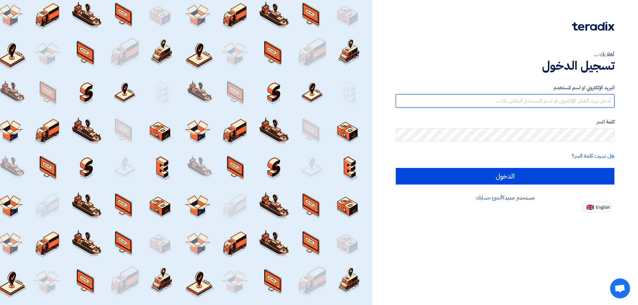
click at [480, 94] on input "text" at bounding box center [505, 100] width 219 height 13
type input "[EMAIL_ADDRESS][DOMAIN_NAME]"
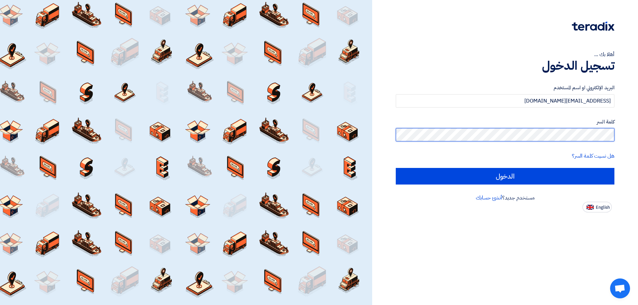
click at [396, 168] on input "الدخول" at bounding box center [505, 176] width 219 height 17
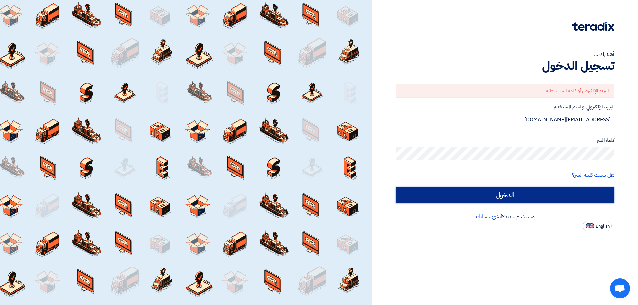
click at [556, 195] on input "الدخول" at bounding box center [505, 195] width 219 height 17
click at [545, 198] on input "الدخول" at bounding box center [505, 195] width 219 height 17
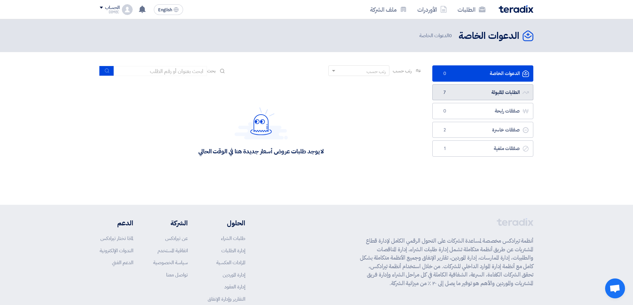
click at [480, 88] on link "الطلبات المقبولة الطلبات المقبولة 7" at bounding box center [482, 92] width 101 height 16
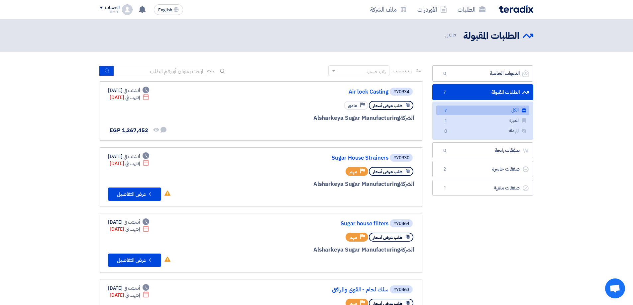
click at [26, 151] on section "الدعوات الخاصة الدعوات الخاصة 0 الطلبات المقبولة الطلبات المقبولة 7 الكل الكل 7…" at bounding box center [316, 304] width 633 height 504
click at [364, 90] on link "Air lock Casting" at bounding box center [321, 92] width 133 height 6
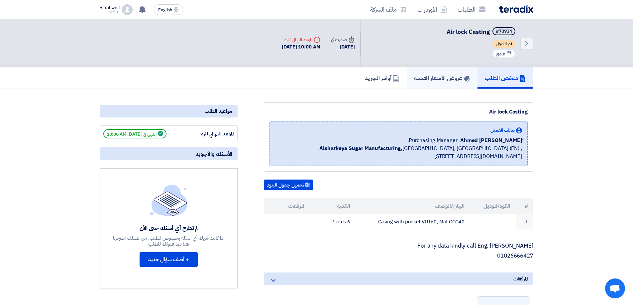
click at [453, 85] on link "عروض الأسعار المقدمة" at bounding box center [442, 77] width 71 height 21
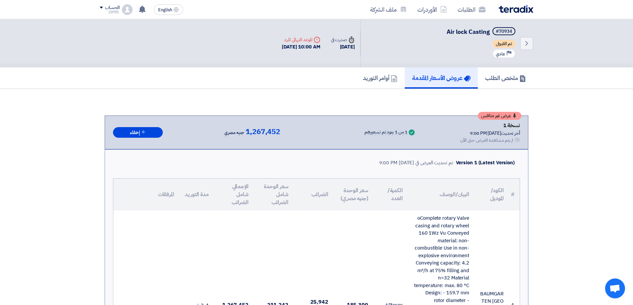
click at [470, 5] on link "الطلبات" at bounding box center [471, 10] width 39 height 16
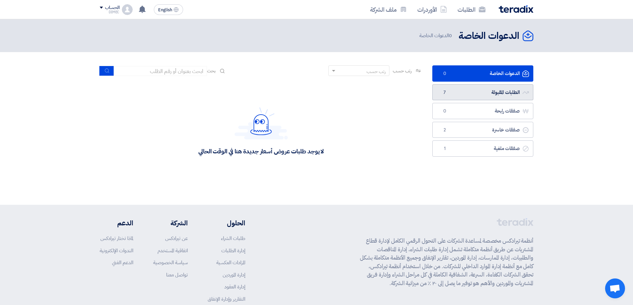
click at [479, 92] on link "الطلبات المقبولة الطلبات المقبولة 7" at bounding box center [482, 92] width 101 height 16
